Goal: Task Accomplishment & Management: Manage account settings

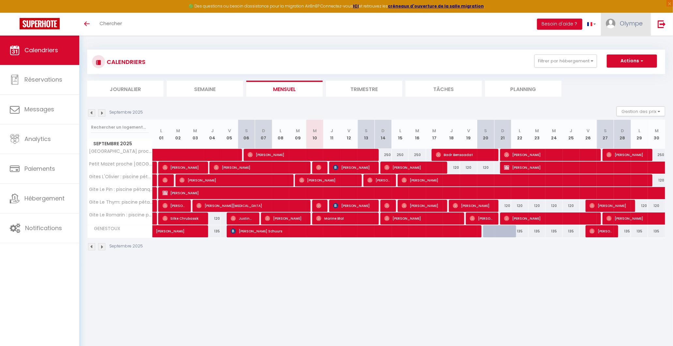
click at [634, 21] on span "Olympe" at bounding box center [631, 23] width 23 height 8
click at [627, 44] on link "Paramètres" at bounding box center [625, 45] width 48 height 11
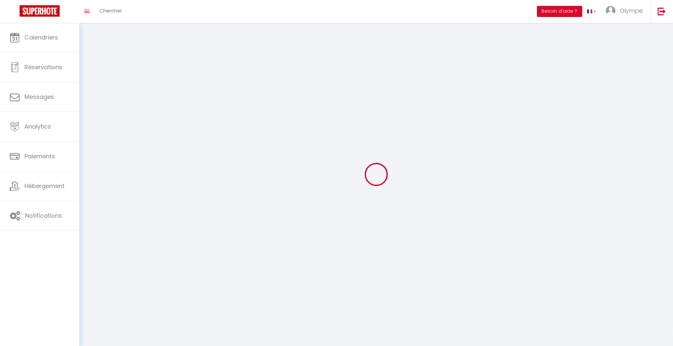
type input "Olympe"
type input "[PERSON_NAME]"
type input "0613292374"
type input "[STREET_ADDRESS]"
type input "BEDARRIDES"
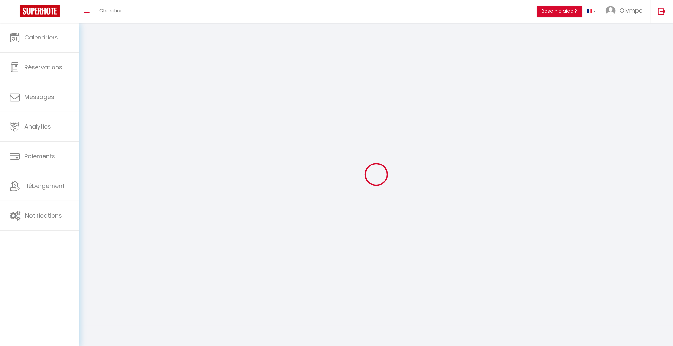
type input "84370"
type input "Qz8Ba0qhlRF7YYkvrQEOeRrOp"
type input "jOb7tKuY9kLVav04US9lZxCFT"
select select "28"
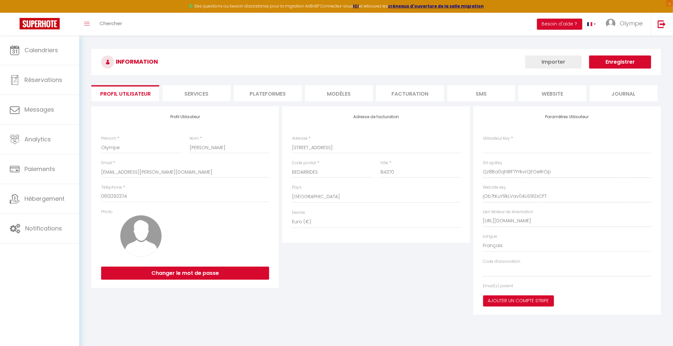
type input "Qz8Ba0qhlRF7YYkvrQEOeRrOp"
type input "jOb7tKuY9kLVav04US9lZxCFT"
type input "[URL][DOMAIN_NAME]"
select select "fr"
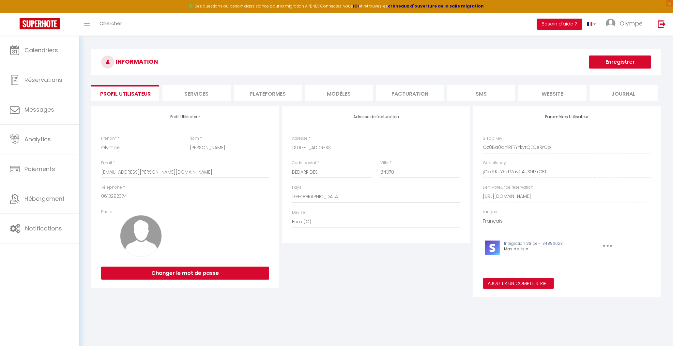
click at [267, 90] on li "Plateformes" at bounding box center [268, 93] width 68 height 16
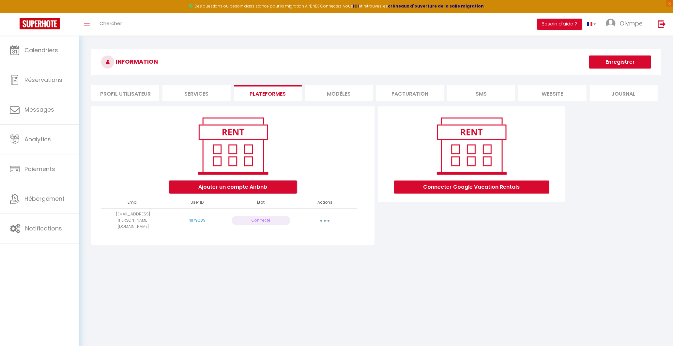
click at [215, 187] on button "Ajouter un compte Airbnb" at bounding box center [233, 187] width 128 height 13
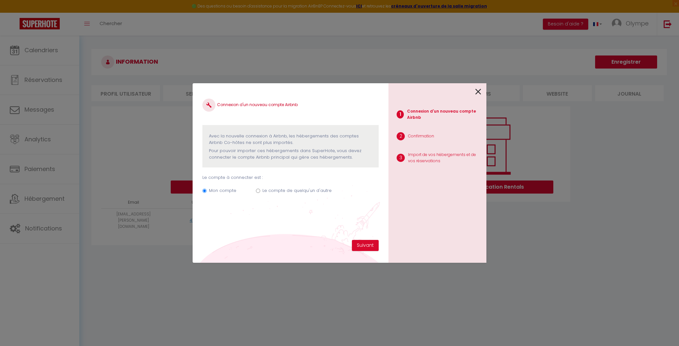
click at [300, 188] on label "Le compte de quelqu'un d'autre" at bounding box center [296, 190] width 69 height 7
click at [260, 189] on input "Le compte de quelqu'un d'autre" at bounding box center [258, 191] width 4 height 4
radio input "true"
radio input "false"
click at [364, 247] on button "Suivant" at bounding box center [365, 245] width 27 height 11
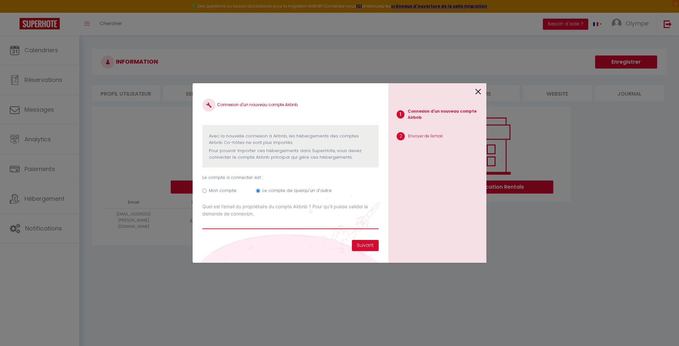
click at [225, 220] on input "Email connexion Airbnb" at bounding box center [290, 223] width 176 height 12
paste input "[EMAIL_ADDRESS][DOMAIN_NAME]"
type input "[EMAIL_ADDRESS][DOMAIN_NAME]"
click at [374, 246] on button "Suivant" at bounding box center [365, 245] width 27 height 11
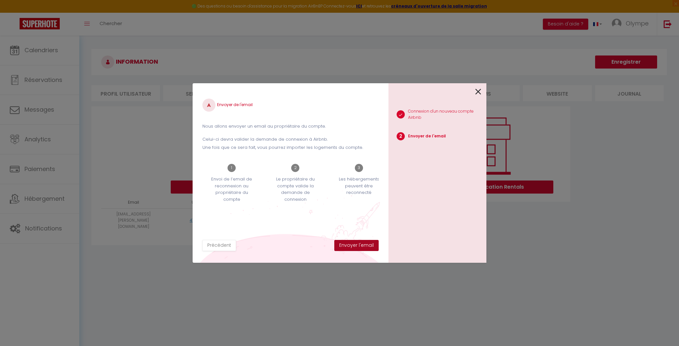
click at [376, 246] on button "Envoyer l'email" at bounding box center [356, 245] width 44 height 11
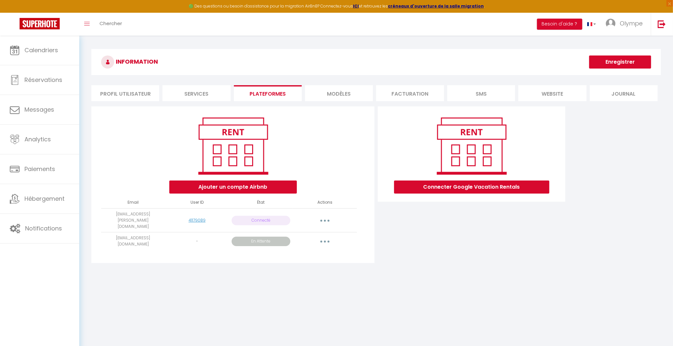
click at [326, 219] on button "button" at bounding box center [325, 220] width 18 height 10
click at [329, 236] on button "button" at bounding box center [325, 241] width 18 height 10
click at [303, 251] on link "Importer les appartements" at bounding box center [296, 256] width 72 height 11
select select "27025"
select select "27026"
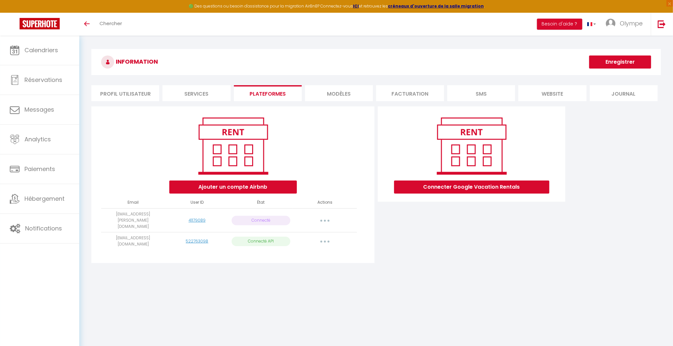
select select "27027"
select select "27028"
select select "27029"
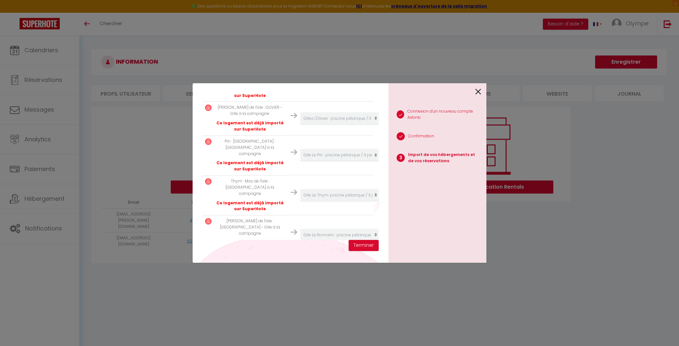
scroll to position [166, 0]
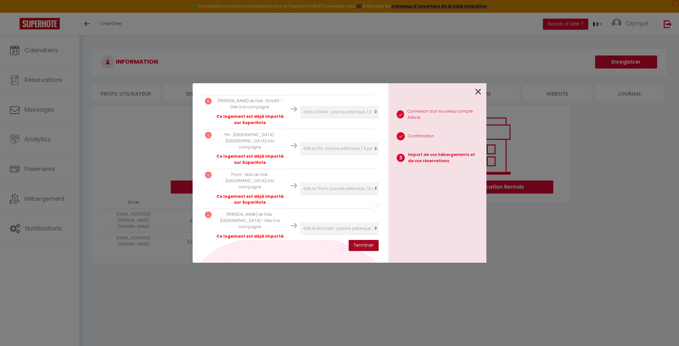
click at [360, 247] on button "Terminer" at bounding box center [364, 245] width 30 height 11
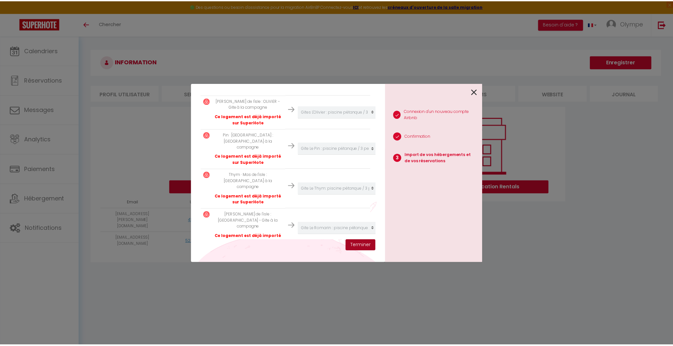
scroll to position [182, 0]
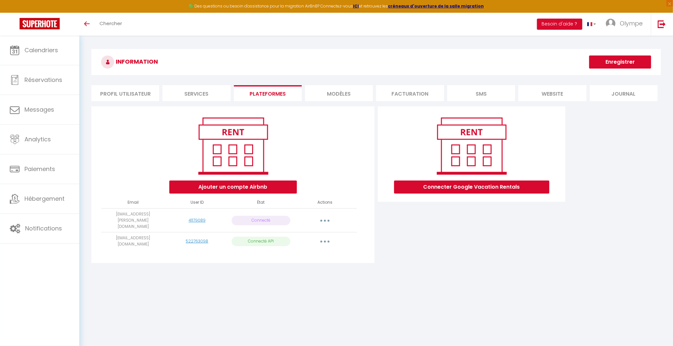
click at [325, 215] on button "button" at bounding box center [325, 220] width 18 height 10
click at [304, 256] on link "Reconnecter le compte" at bounding box center [296, 258] width 72 height 11
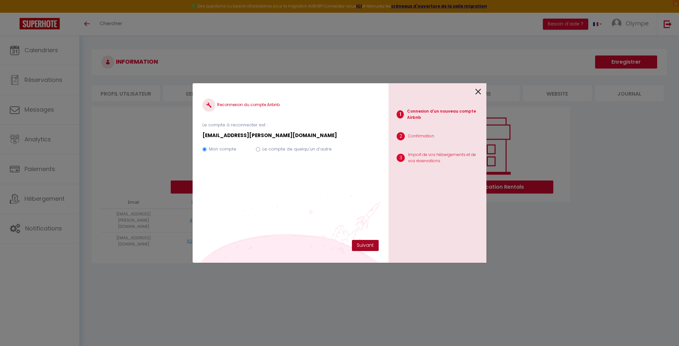
click at [360, 246] on button "Suivant" at bounding box center [365, 245] width 27 height 11
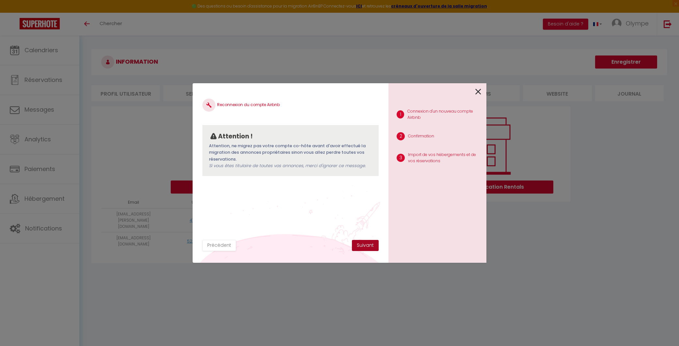
click at [360, 246] on button "Suivant" at bounding box center [365, 245] width 27 height 11
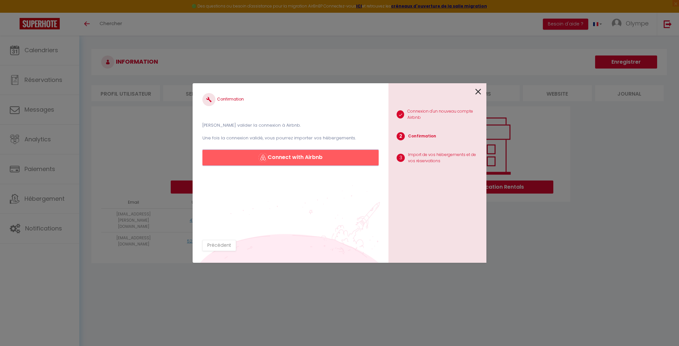
click at [328, 155] on button "Connect with Airbnb" at bounding box center [290, 158] width 176 height 16
click at [475, 92] on icon at bounding box center [478, 92] width 6 height 10
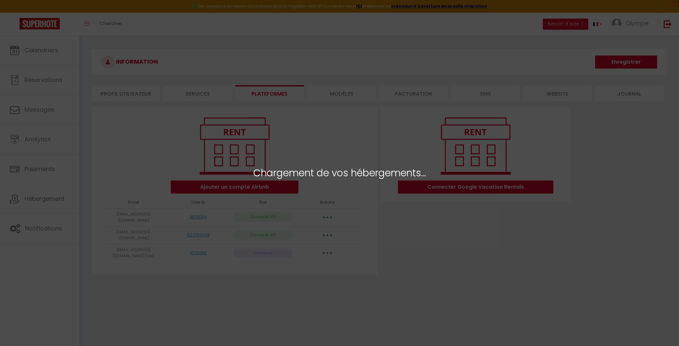
select select "63040"
select select "27024"
select select "27025"
select select "27026"
select select "27027"
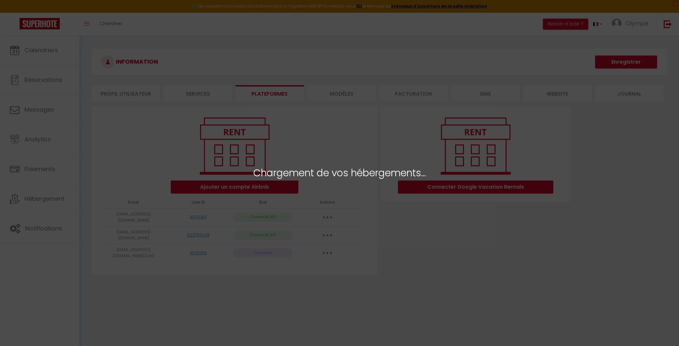
select select "27028"
select select "27029"
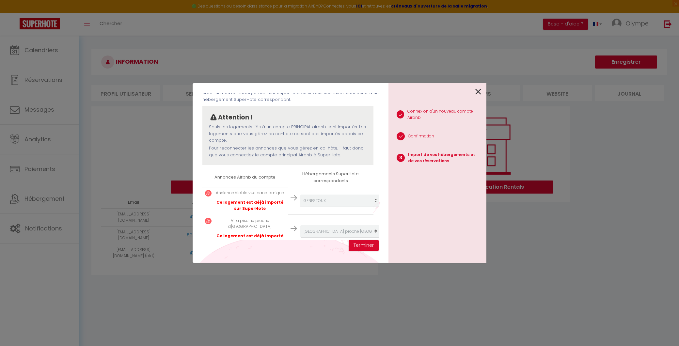
scroll to position [221, 0]
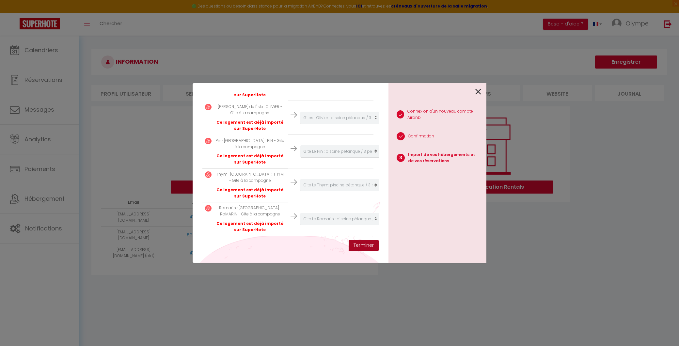
click at [360, 246] on button "Terminer" at bounding box center [364, 245] width 30 height 11
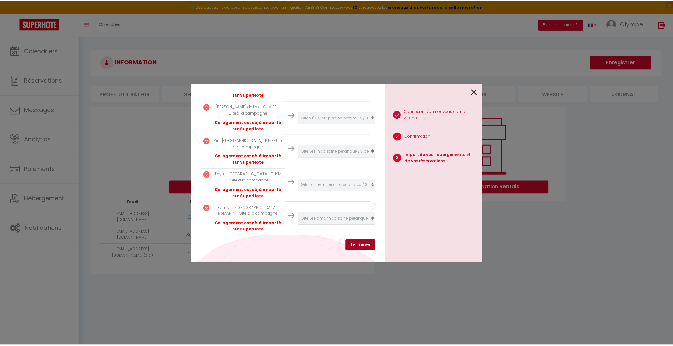
scroll to position [238, 0]
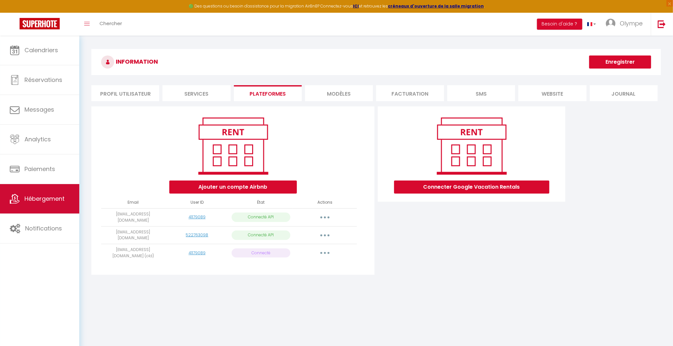
click at [20, 199] on link "Hébergement" at bounding box center [39, 198] width 79 height 29
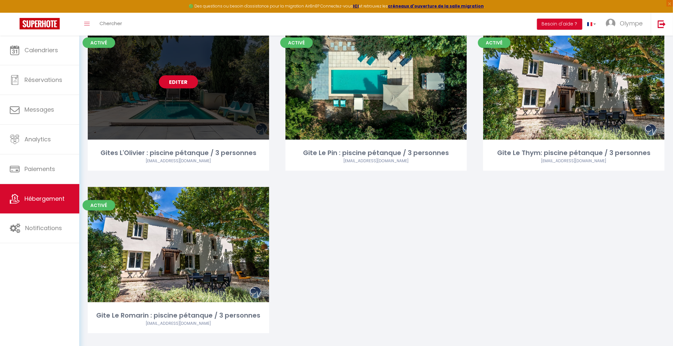
scroll to position [272, 0]
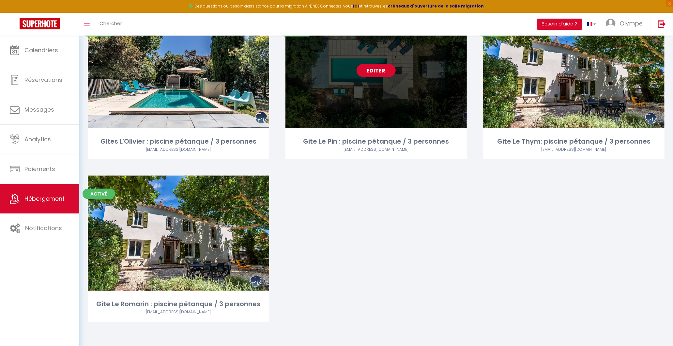
click at [374, 100] on div "Editer" at bounding box center [376, 70] width 181 height 115
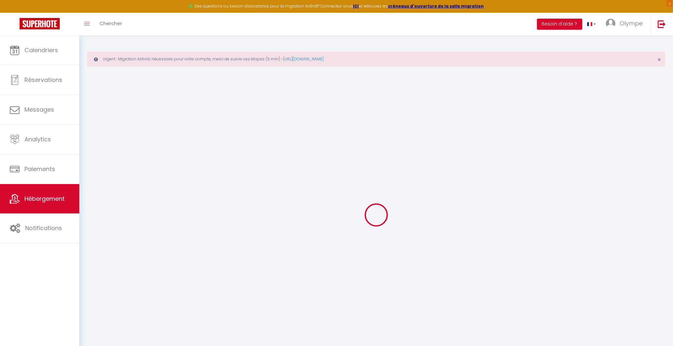
select select
checkbox input "false"
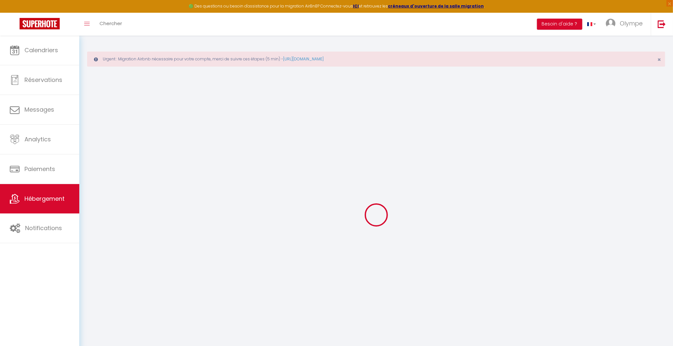
checkbox input "false"
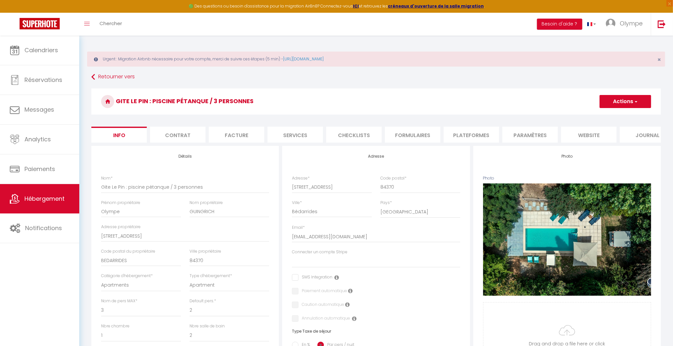
select select
checkbox input "false"
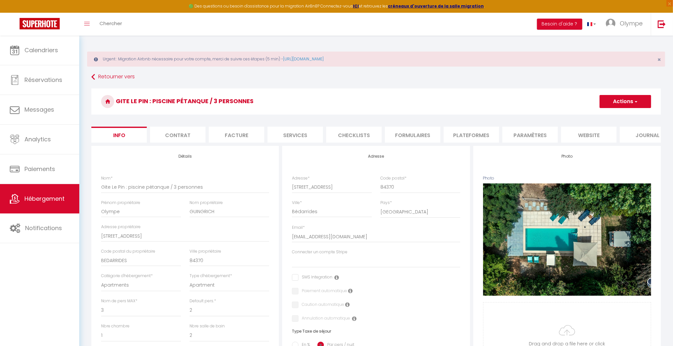
checkbox input "false"
select select "365"
select select "EUR"
select select
select select "19235-924681806225259558"
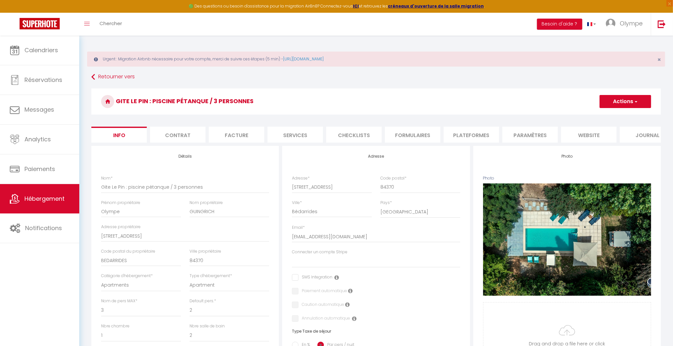
click at [460, 133] on li "Plateformes" at bounding box center [471, 135] width 55 height 16
select select
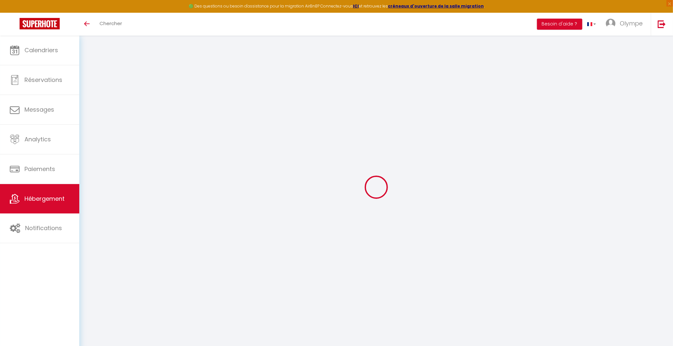
select select "365"
select select "EUR"
select select
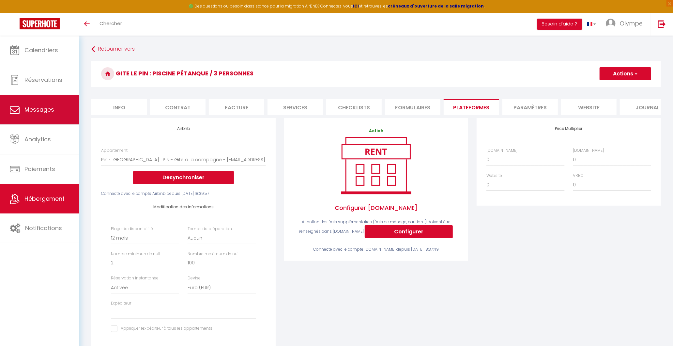
click at [18, 102] on link "Messages" at bounding box center [39, 109] width 79 height 29
select select "message"
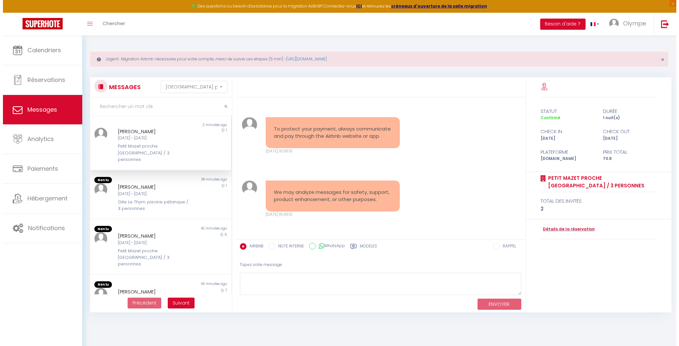
scroll to position [1252, 0]
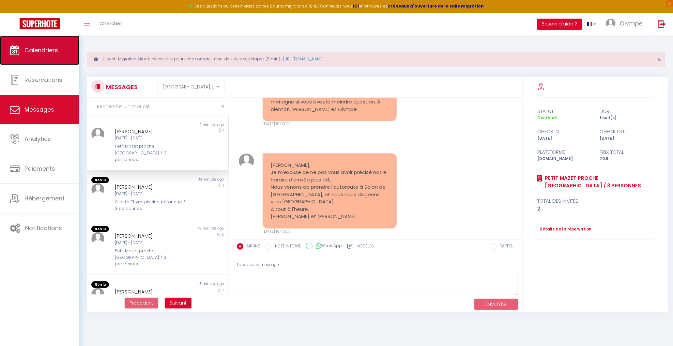
click at [22, 56] on link "Calendriers" at bounding box center [39, 50] width 79 height 29
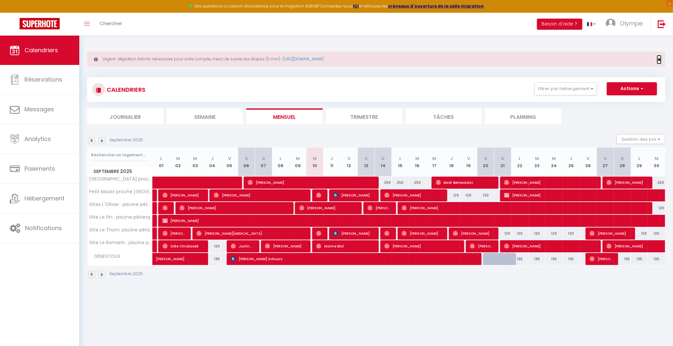
click at [660, 59] on span "×" at bounding box center [660, 59] width 4 height 8
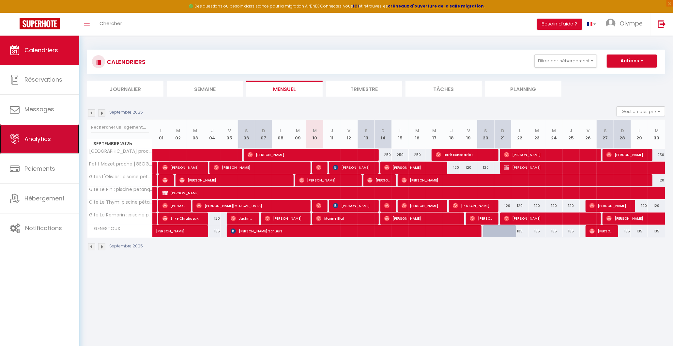
click at [47, 142] on span "Analytics" at bounding box center [37, 139] width 26 height 8
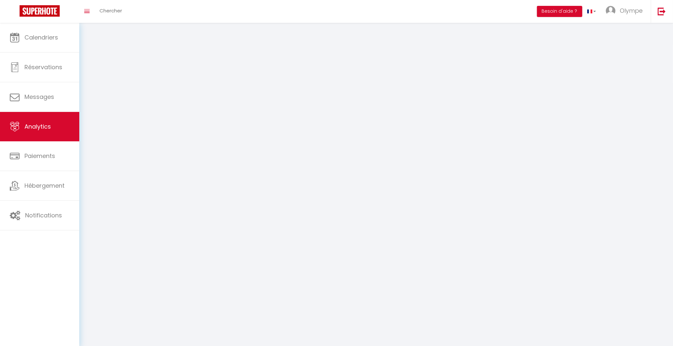
select select "2025"
select select "9"
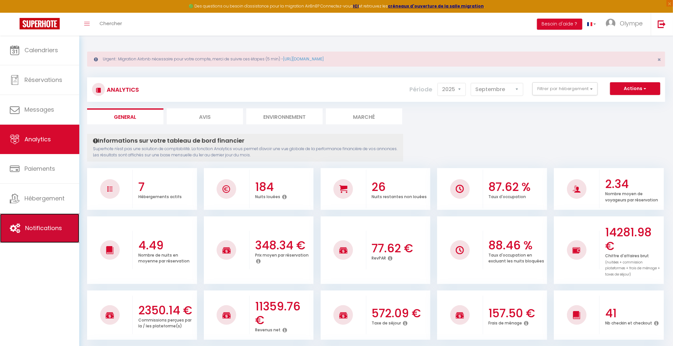
click at [42, 234] on link "Notifications" at bounding box center [39, 227] width 79 height 29
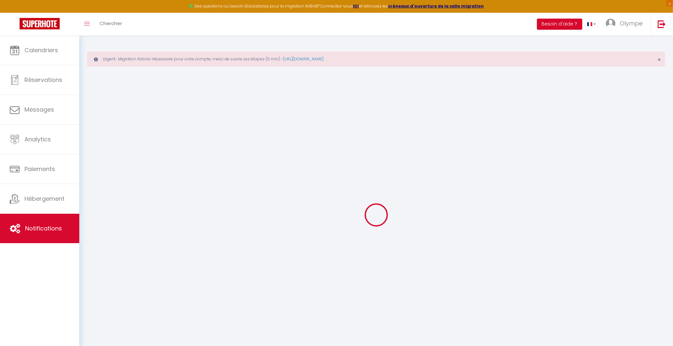
select select
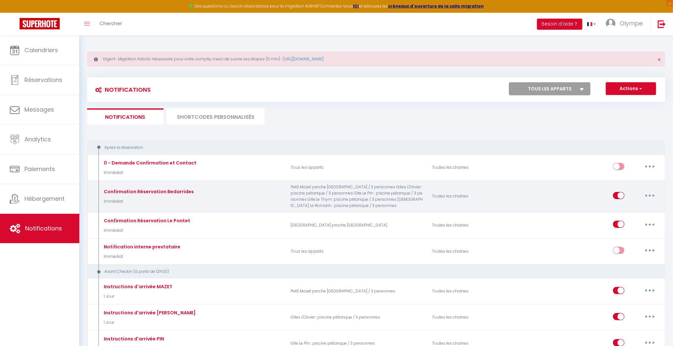
click at [403, 191] on p "Petit Mazet proche Châteauneuf du Pape / 3 personnes Gites L'Olivier : piscine …" at bounding box center [358, 196] width 142 height 24
click at [652, 196] on button "button" at bounding box center [650, 195] width 18 height 10
click at [641, 212] on link "Editer" at bounding box center [633, 210] width 48 height 11
type input "Confirmation Réservation Bedarrides"
select select "Immédiat"
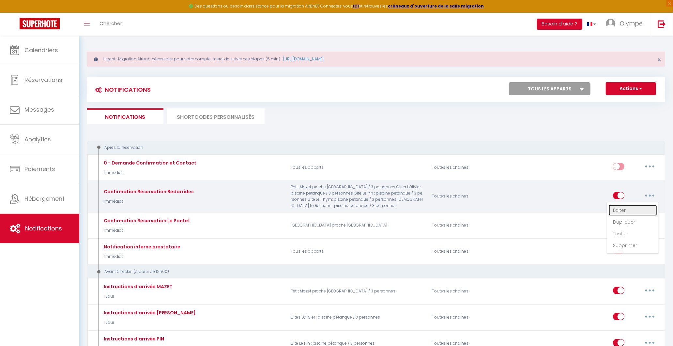
select select
checkbox input "true"
checkbox input "false"
radio input "true"
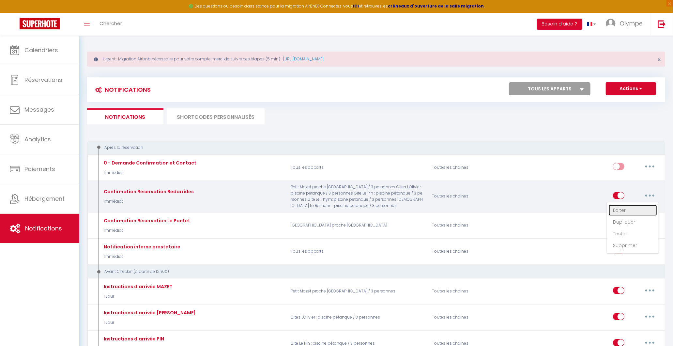
type input "[RENTAL:CITY]Confirmation [RENTAL:NAME]"
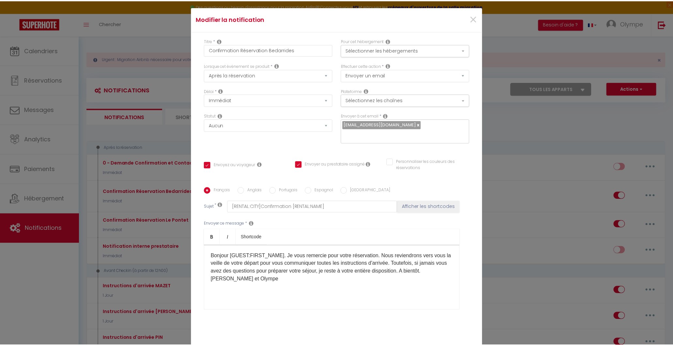
scroll to position [40, 0]
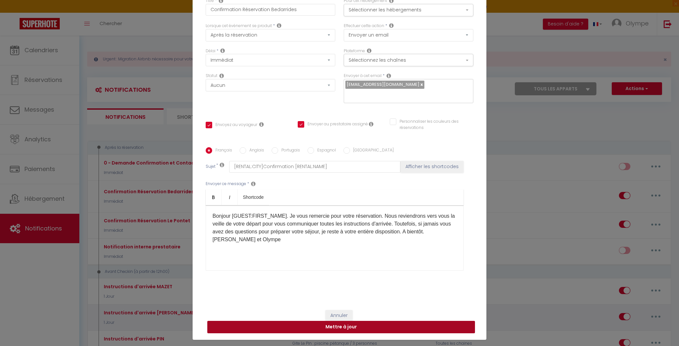
click at [358, 329] on button "Mettre à jour" at bounding box center [341, 327] width 268 height 12
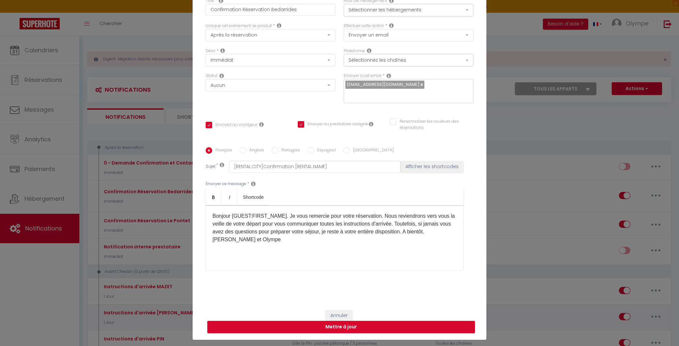
checkbox input "true"
checkbox input "false"
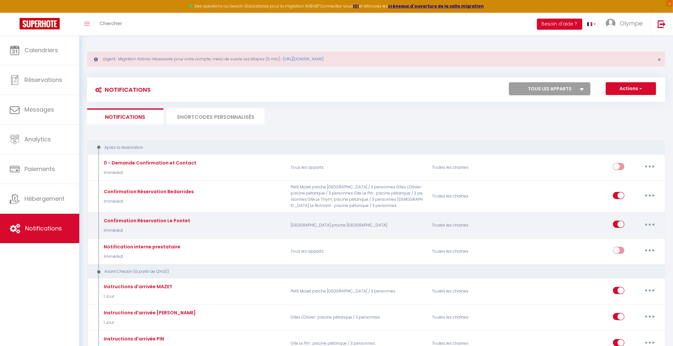
click at [649, 223] on button "button" at bounding box center [650, 224] width 18 height 10
click at [631, 261] on link "Tester" at bounding box center [633, 262] width 48 height 11
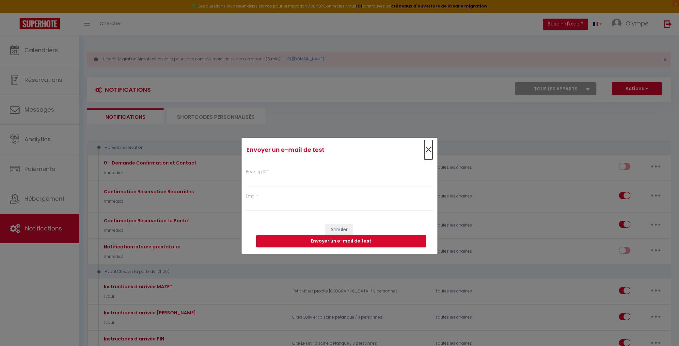
click at [429, 148] on span "×" at bounding box center [428, 150] width 8 height 20
select select
checkbox input "false"
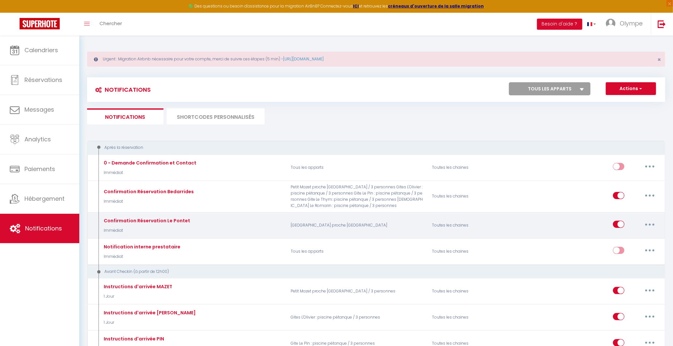
click at [647, 224] on button "button" at bounding box center [650, 224] width 18 height 10
click at [627, 242] on link "Editer" at bounding box center [633, 239] width 48 height 11
type input "Confirmation Réservation Le Pontet"
select select "Immédiat"
select select
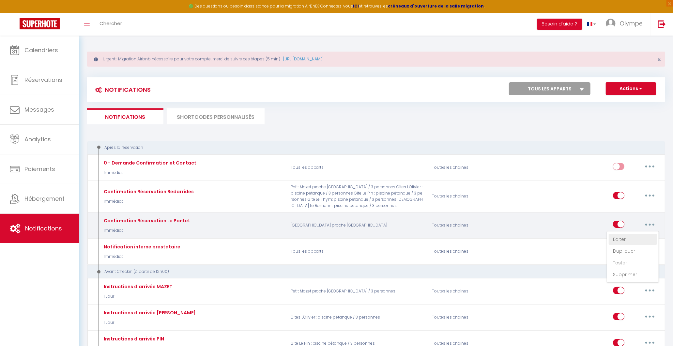
checkbox input "true"
checkbox input "false"
radio input "true"
type input "Confirmation réservation [RENTAL:CITY]"
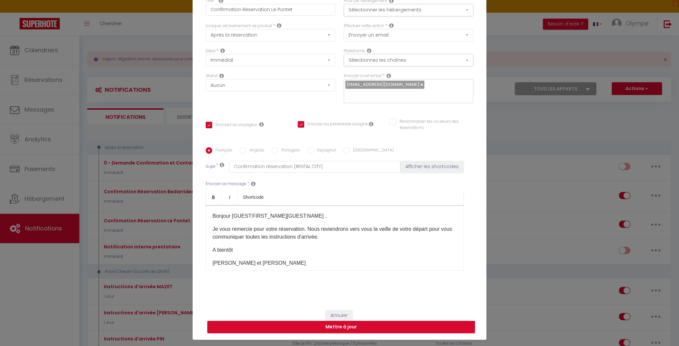
click at [355, 212] on p "Bonjour [GUEST:FIRST_NAME][GUEST:NAME] ," at bounding box center [335, 216] width 244 height 8
click at [210, 229] on div "Bonjour [GUEST:FIRST_NAME][GUEST:NAME] , Je vous remercie pour votre réservatio…" at bounding box center [335, 237] width 258 height 65
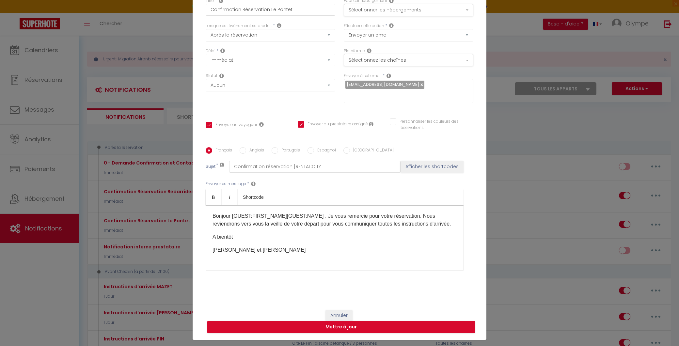
click at [213, 251] on div "Bonjour [GUEST:FIRST_NAME][GUEST:NAME] , Je vous remercie pour votre réservatio…" at bounding box center [335, 237] width 258 height 65
click at [209, 257] on div "Bonjour [GUEST:FIRST_NAME][GUEST:NAME] , Je vous remercie pour votre réservatio…" at bounding box center [335, 237] width 258 height 65
click at [227, 330] on button "Mettre à jour" at bounding box center [341, 327] width 268 height 12
checkbox input "true"
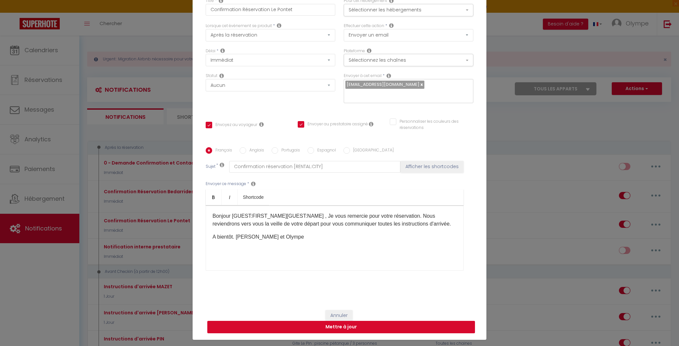
checkbox input "false"
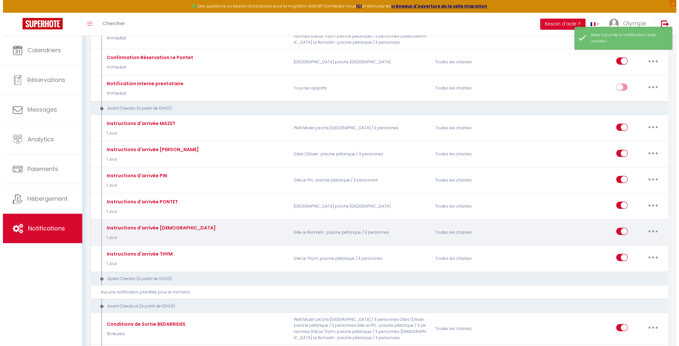
scroll to position [181, 0]
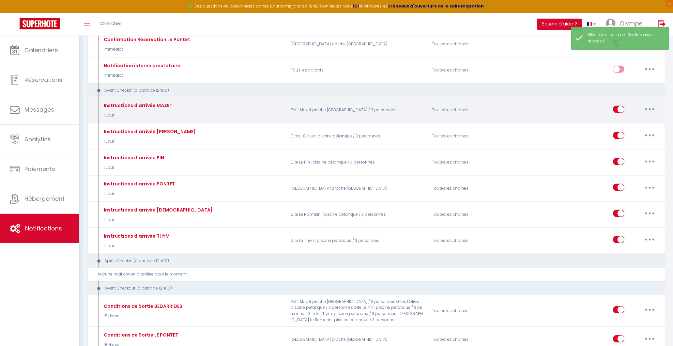
click at [656, 110] on button "button" at bounding box center [650, 109] width 18 height 10
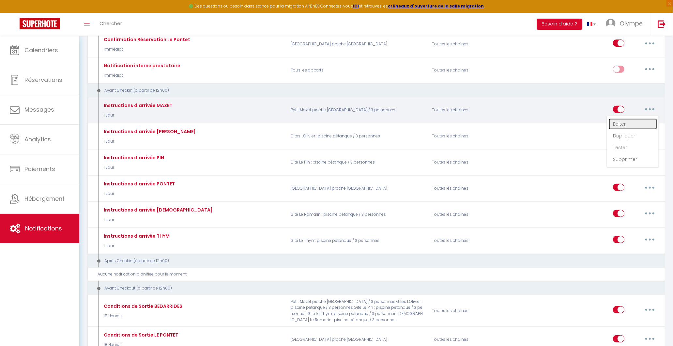
click at [636, 123] on link "Editer" at bounding box center [633, 123] width 48 height 11
type input "Instructions d'arrivée MAZET"
select select "1 Jour"
select select
checkbox input "true"
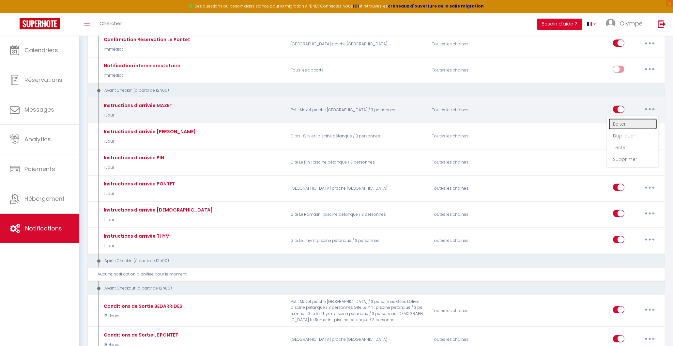
checkbox input "false"
radio input "true"
type input "Instructions arrivée MAZET [RENTAL:CITY]"
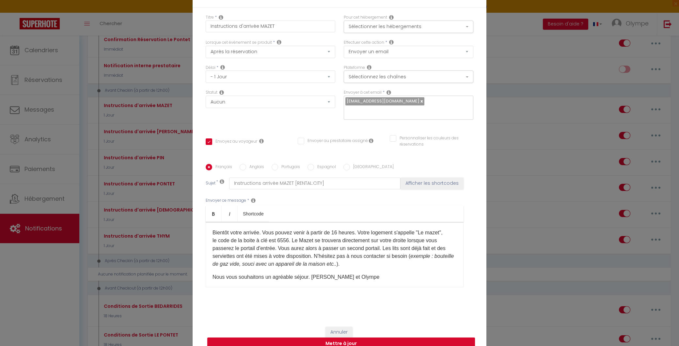
scroll to position [36, 0]
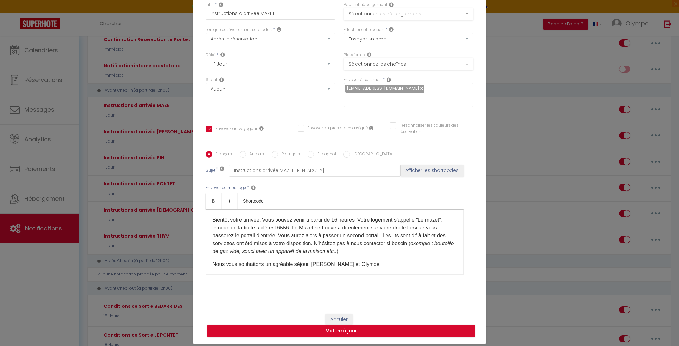
click at [213, 265] on p "Nous vous souhaitons un agréable séjour.​ Damien et Olympe" at bounding box center [335, 264] width 244 height 8
click at [245, 330] on button "Mettre à jour" at bounding box center [341, 331] width 268 height 12
checkbox input "true"
checkbox input "false"
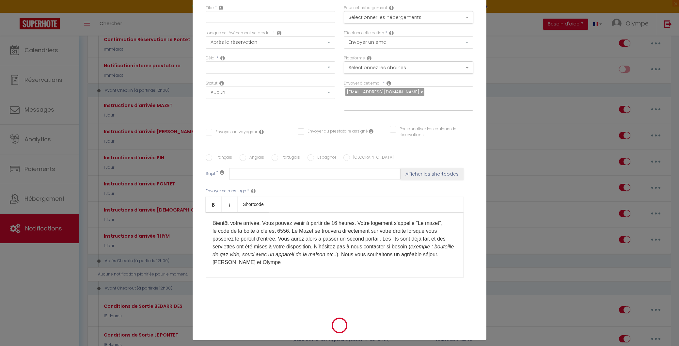
scroll to position [0, 0]
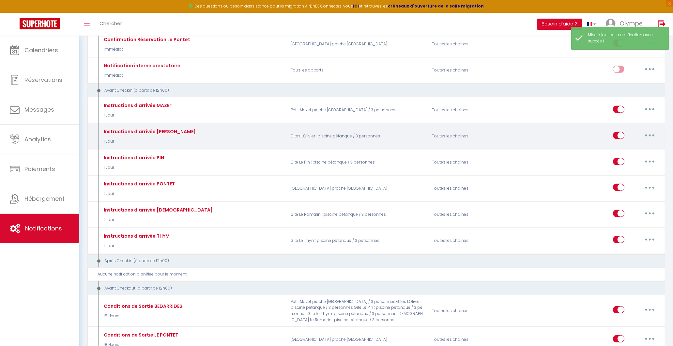
click at [652, 135] on button "button" at bounding box center [650, 135] width 18 height 10
click at [633, 146] on link "Editer" at bounding box center [633, 150] width 48 height 11
type input "Instructions d'arrivée OLIVIER"
select select "1 Jour"
select select
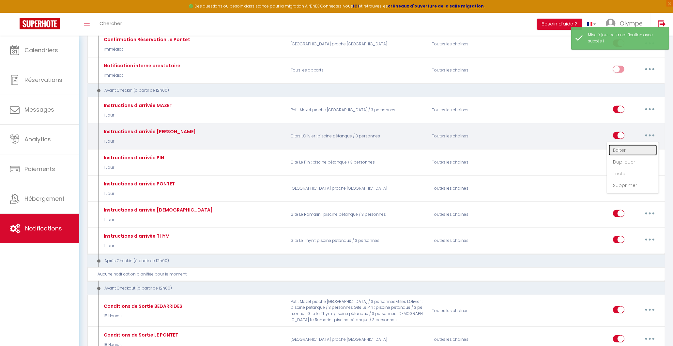
checkbox input "true"
checkbox input "false"
radio input "true"
type input "Instructions arrivée OLIVIER [RENTAL:CITY]"
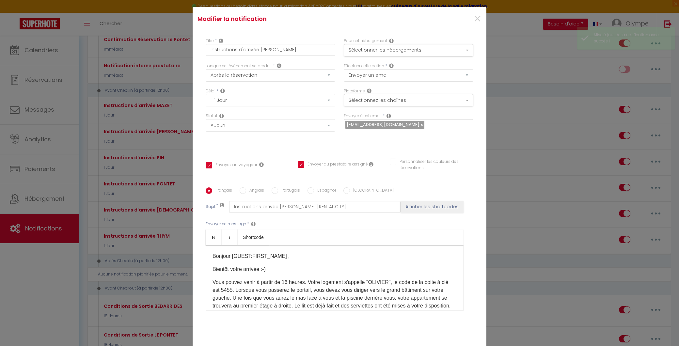
click at [213, 278] on p "Vous pouvez venir à partir de 16 heures. Votre logement s'appelle "OLIVIER", le…" at bounding box center [335, 301] width 244 height 47
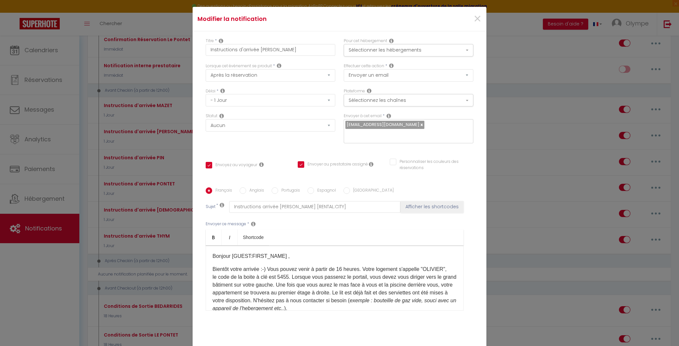
click at [213, 265] on p "Bientôt votre arrivée :-) Vous pouvez venir à partir de 16 heures. Votre logeme…" at bounding box center [335, 288] width 244 height 47
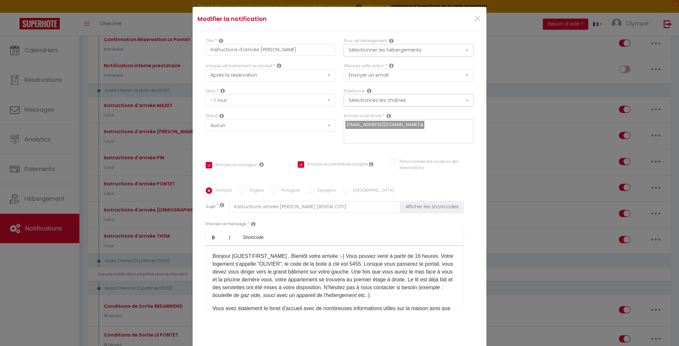
checkbox input "true"
checkbox input "false"
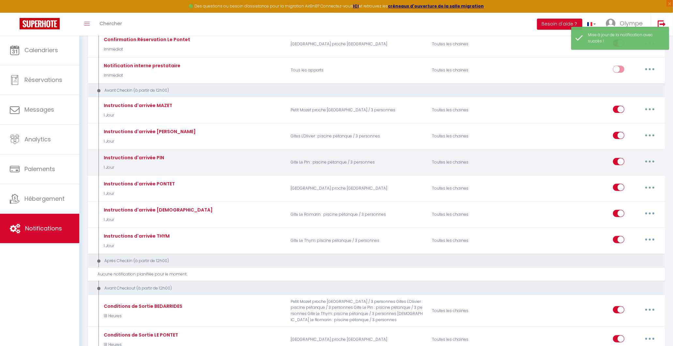
click at [649, 162] on icon "button" at bounding box center [650, 162] width 2 height 2
click at [644, 176] on link "Editer" at bounding box center [633, 176] width 48 height 11
type input "Instructions d'arrivée PIN"
select select "1 Jour"
select select
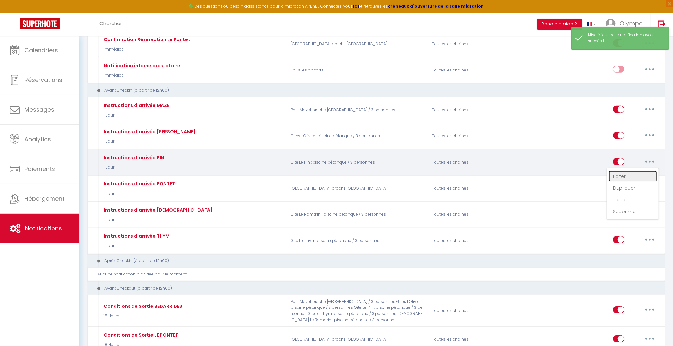
checkbox input "true"
checkbox input "false"
radio input "true"
type input "Instruction d'arrivée PIN [RENTAL:CITY]"
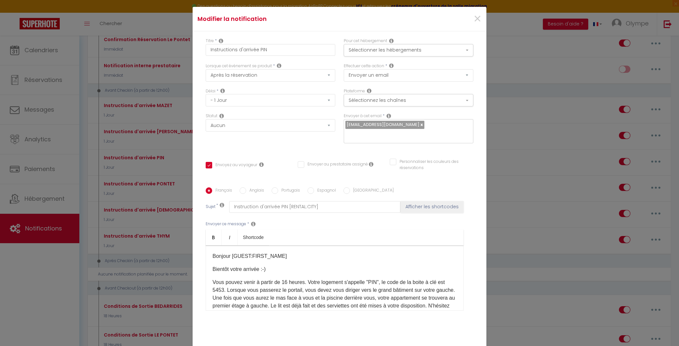
click at [209, 245] on div "Bonjour [GUEST:FIRST_NAME]​ Bientôt votre arrivée :-) Vous pouvez venir à parti…" at bounding box center [335, 277] width 258 height 65
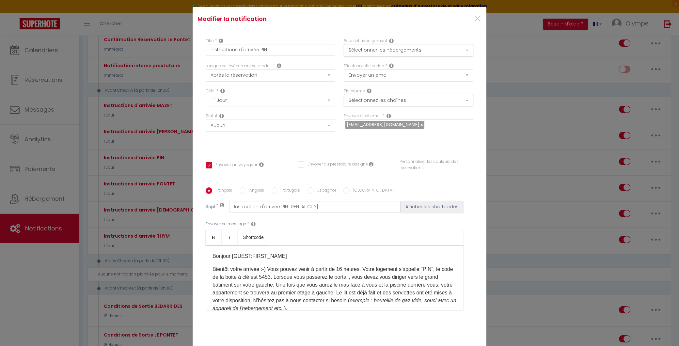
checkbox input "true"
checkbox input "false"
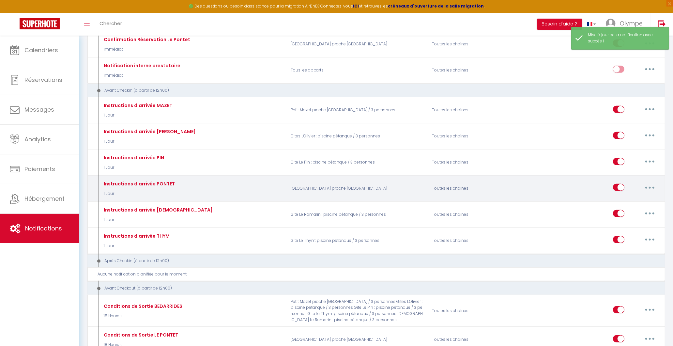
click at [650, 187] on button "button" at bounding box center [650, 187] width 18 height 10
click at [637, 204] on link "Editer" at bounding box center [633, 202] width 48 height 11
type input "Instructions d'arrivée PONTET"
select select "1 Jour"
select select "if_booking_is_paid"
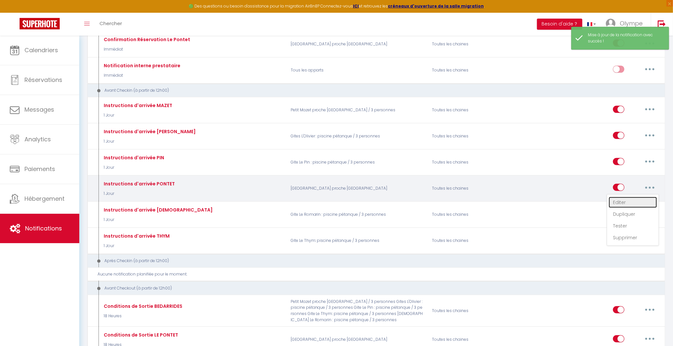
checkbox input "true"
checkbox input "false"
radio input "true"
type input "Instructions Arrivée [RENTAL:CITY]"
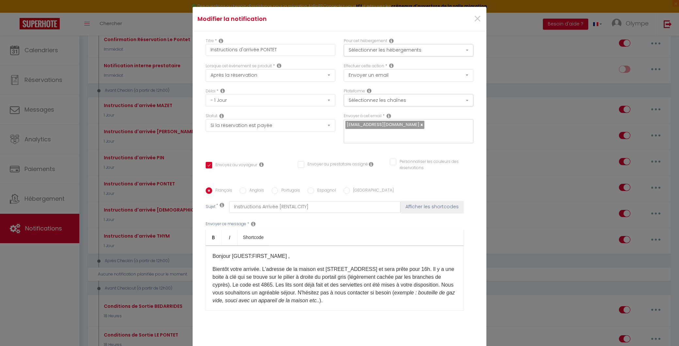
click at [213, 265] on p "Bientôt votre arrivée. L'adresse de la maison est 10 impasse des ménestrels 841…" at bounding box center [335, 284] width 244 height 39
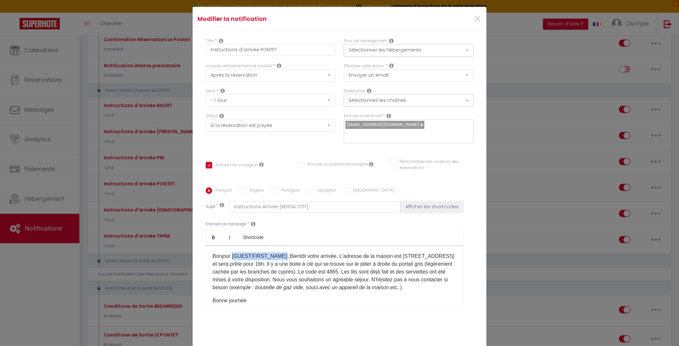
drag, startPoint x: 280, startPoint y: 217, endPoint x: 230, endPoint y: 217, distance: 50.3
click at [230, 252] on p "Bonjour [GUEST:FIRST_NAME] ,Bientôt votre arrivée. L'adresse de la maison est 1…" at bounding box center [335, 271] width 244 height 39
click at [229, 252] on p "Bonjour,Bientôt votre arrivée. L'adresse de la maison est 10 impasse des ménest…" at bounding box center [335, 271] width 244 height 39
checkbox input "true"
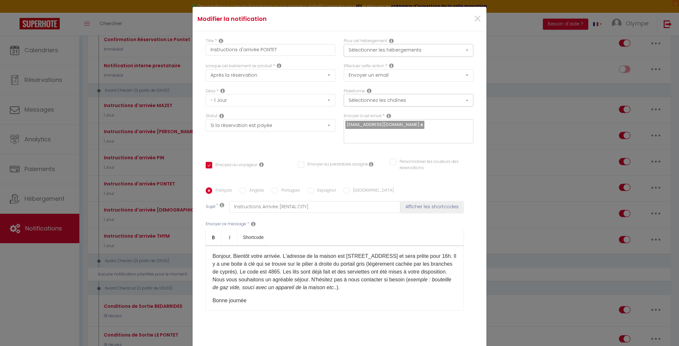
checkbox input "false"
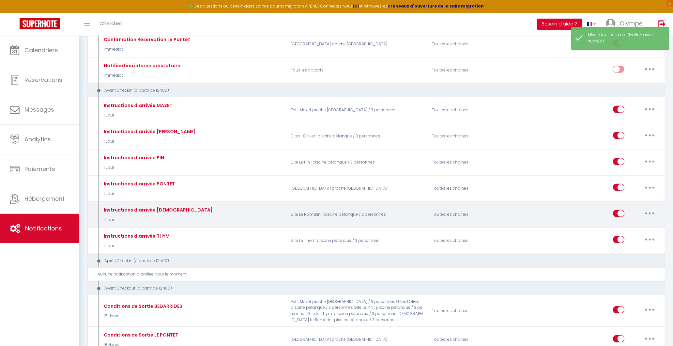
click at [649, 216] on button "button" at bounding box center [650, 213] width 18 height 10
click at [644, 229] on link "Editer" at bounding box center [633, 228] width 48 height 11
type input "Instructions d'arrivée ROMARIN"
select select "1 Jour"
select select
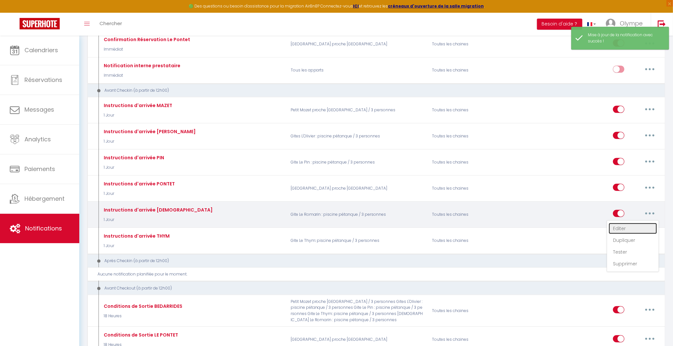
checkbox input "true"
checkbox input "false"
radio input "true"
type input "Instructions d'arrivée ROMARIN [RENTAL:CITY]"
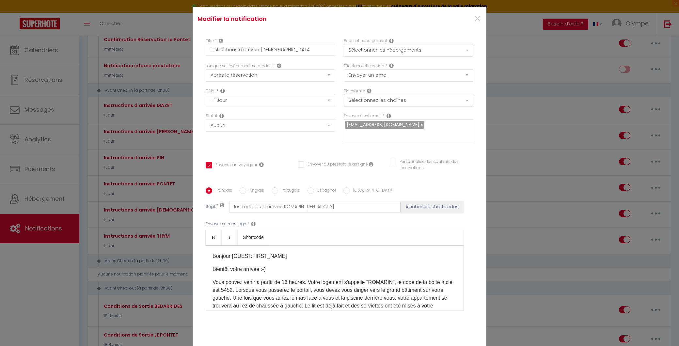
click at [213, 278] on p "Vous pouvez venir à partir de 16 heures. Votre logement s'appelle "ROMARIN", le…" at bounding box center [335, 301] width 244 height 47
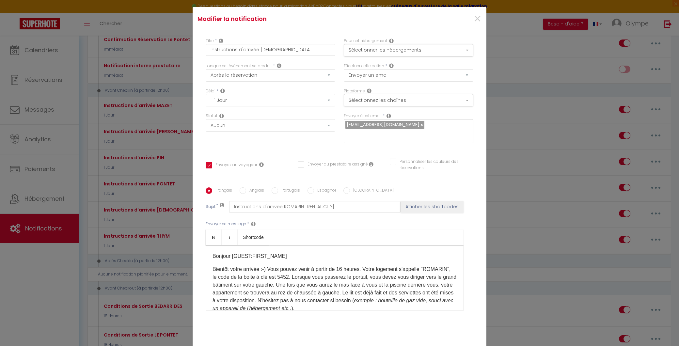
checkbox input "true"
checkbox input "false"
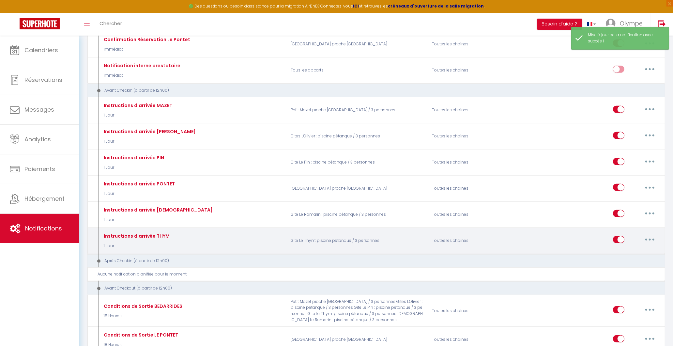
click at [648, 242] on button "button" at bounding box center [650, 239] width 18 height 10
click at [633, 259] on link "Editer" at bounding box center [633, 254] width 48 height 11
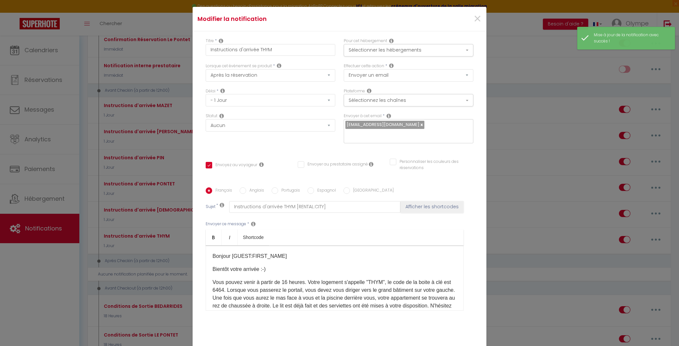
click at [213, 278] on p "Vous pouvez venir à partir de 16 heures. Votre logement s'appelle "THYM", le co…" at bounding box center [335, 301] width 244 height 47
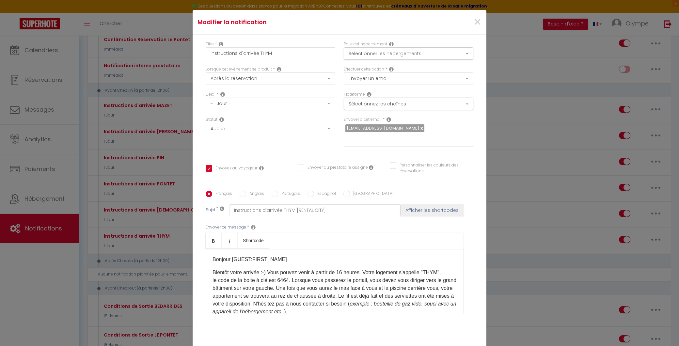
checkbox input "true"
checkbox input "false"
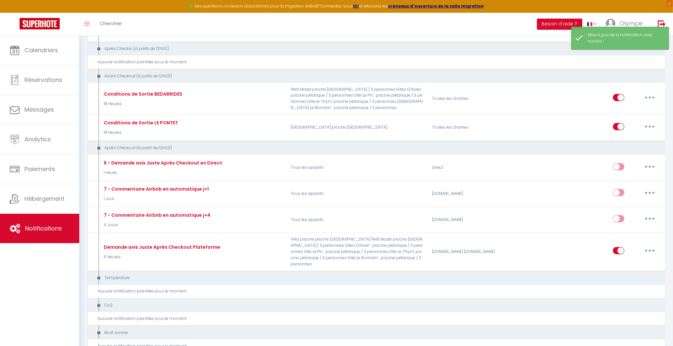
scroll to position [399, 0]
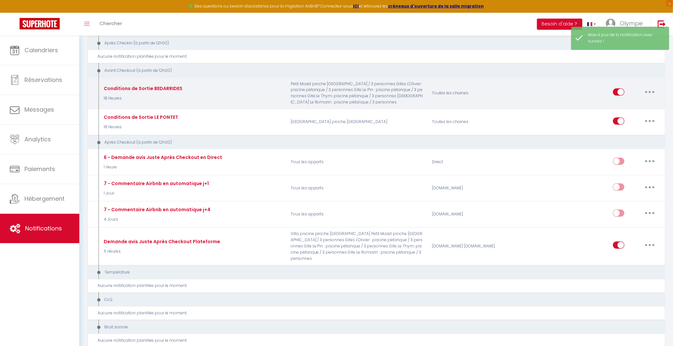
click at [649, 93] on button "button" at bounding box center [650, 92] width 18 height 10
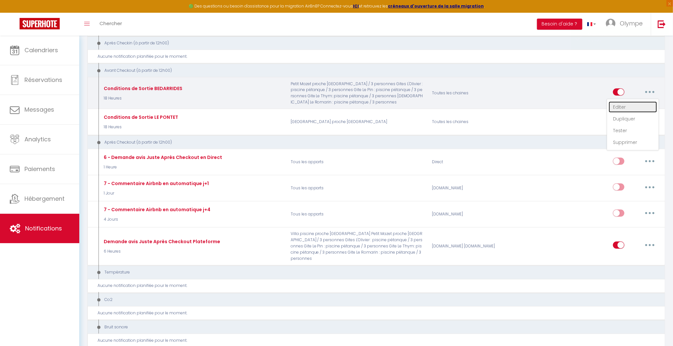
click at [644, 111] on link "Editer" at bounding box center [633, 107] width 48 height 11
type input "Conditions de Sortie BEDARRIDES"
select select "4"
select select "18 Heures"
select select
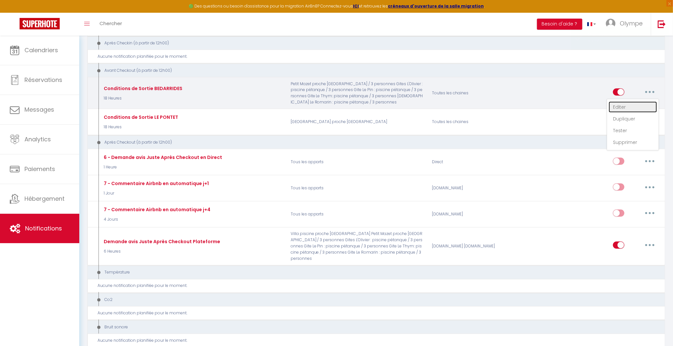
checkbox input "true"
checkbox input "false"
radio input "true"
type input "Procédure pour votre départ [RENTAL:CITY]"
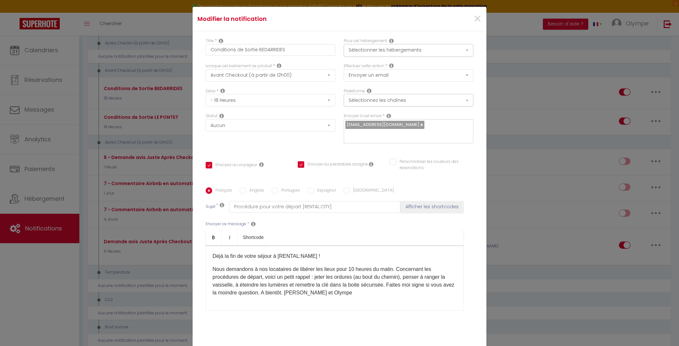
checkbox input "true"
checkbox input "false"
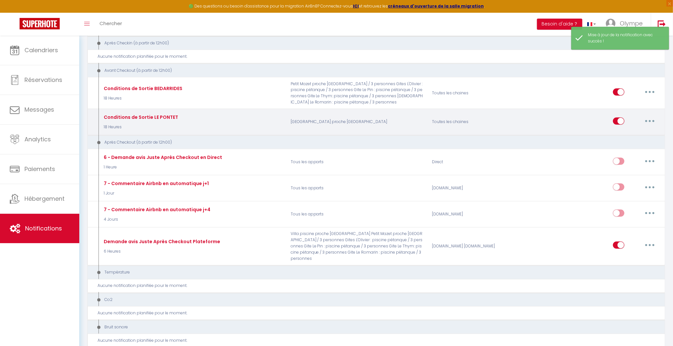
click at [652, 124] on button "button" at bounding box center [650, 121] width 18 height 10
click at [650, 137] on link "Editer" at bounding box center [633, 135] width 48 height 11
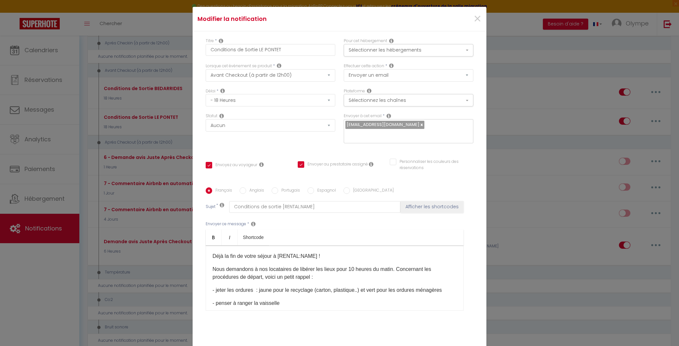
checkbox input "true"
checkbox input "false"
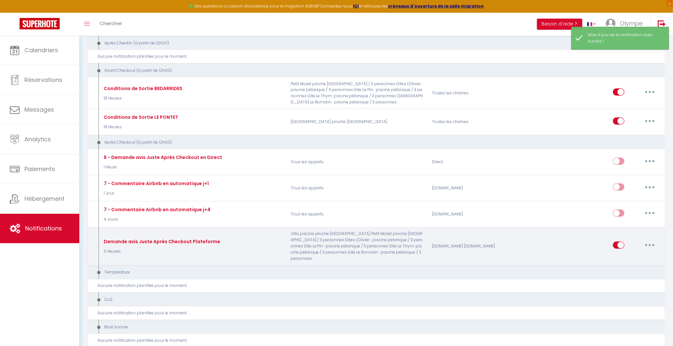
click at [649, 246] on button "button" at bounding box center [650, 245] width 18 height 10
click at [630, 257] on link "Editer" at bounding box center [633, 260] width 48 height 11
type input "Demande avis Juste Après Checkout Plateforme"
select select "5"
select select "6 Heures"
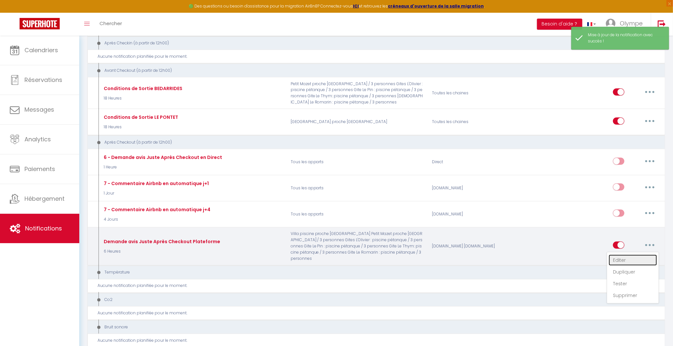
select select "if_booking_is_paid"
checkbox input "true"
checkbox input "false"
radio input "true"
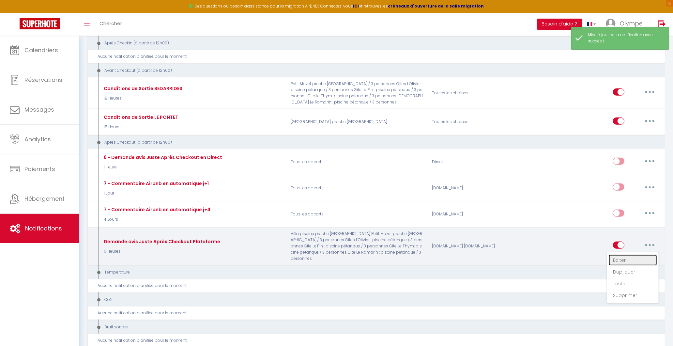
type input "Merci [GUEST:FIRST_NAME]"
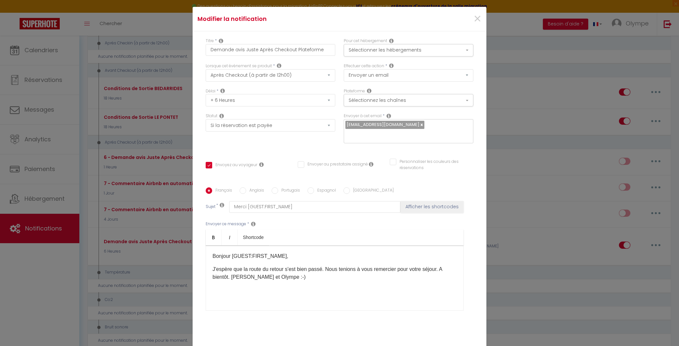
click at [213, 265] on p "J'espère que la route du retour s'est bien passé. Nous tenions à vous remercier…" at bounding box center [335, 273] width 244 height 16
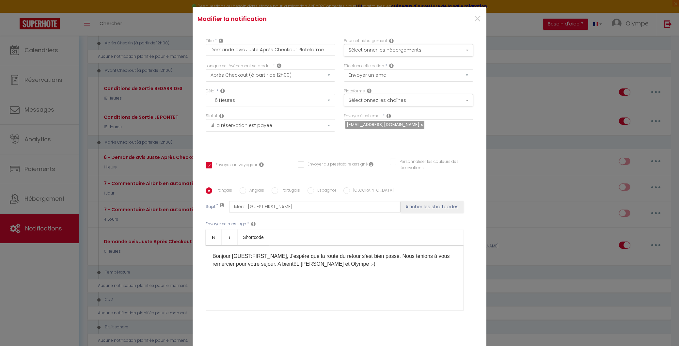
checkbox input "true"
checkbox input "false"
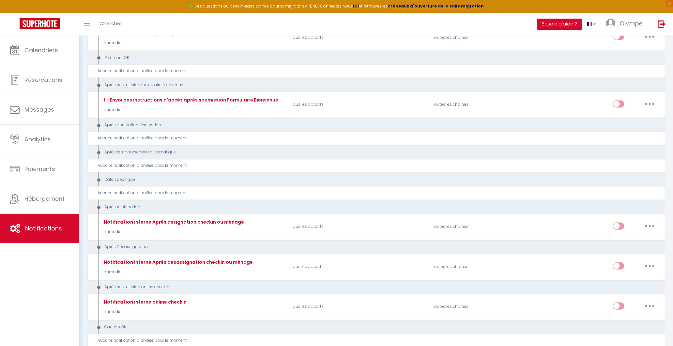
scroll to position [969, 0]
